Goal: Book appointment/travel/reservation

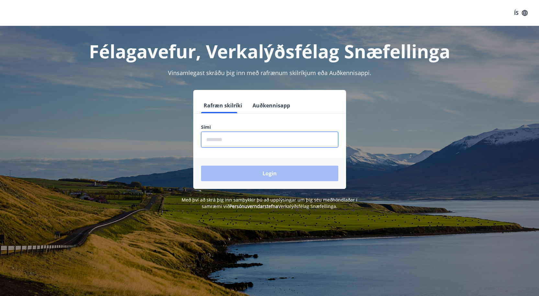
click at [242, 139] on input "phone" at bounding box center [269, 140] width 137 height 16
type input "********"
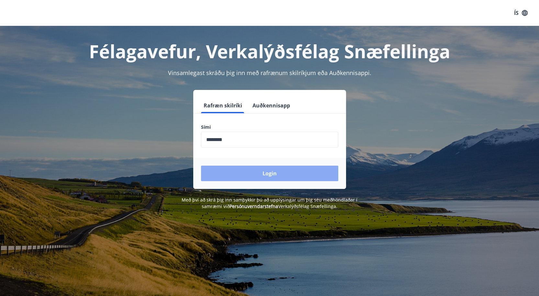
click at [257, 175] on button "Login" at bounding box center [269, 174] width 137 height 16
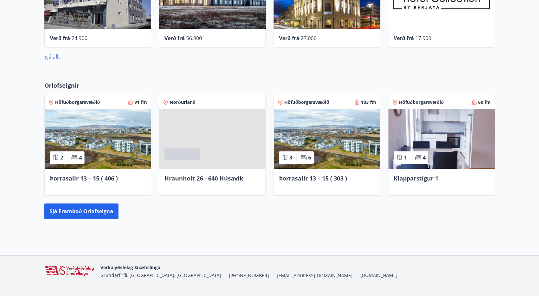
scroll to position [385, 0]
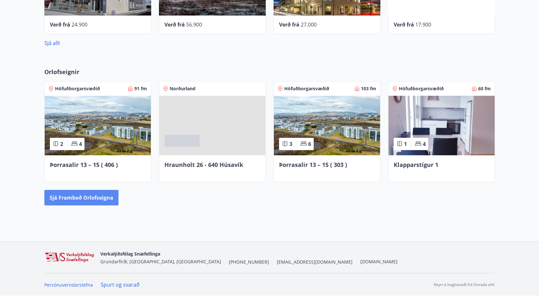
click at [78, 197] on button "Sjá framboð orlofseigna" at bounding box center [81, 198] width 74 height 16
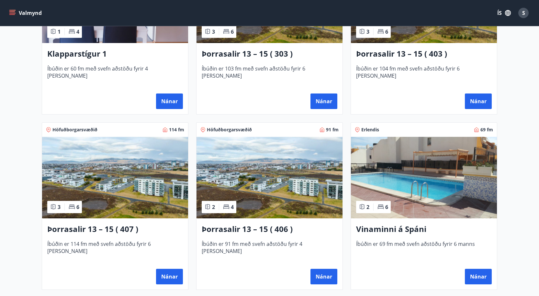
scroll to position [389, 0]
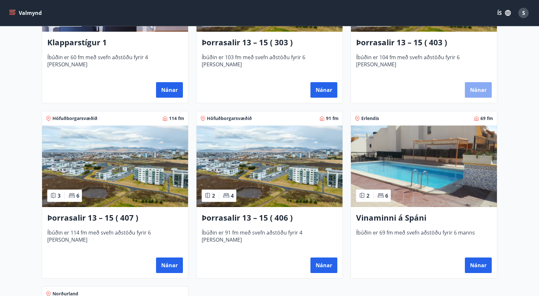
click at [474, 89] on button "Nánar" at bounding box center [478, 90] width 27 height 16
